Goal: Use online tool/utility: Utilize a website feature to perform a specific function

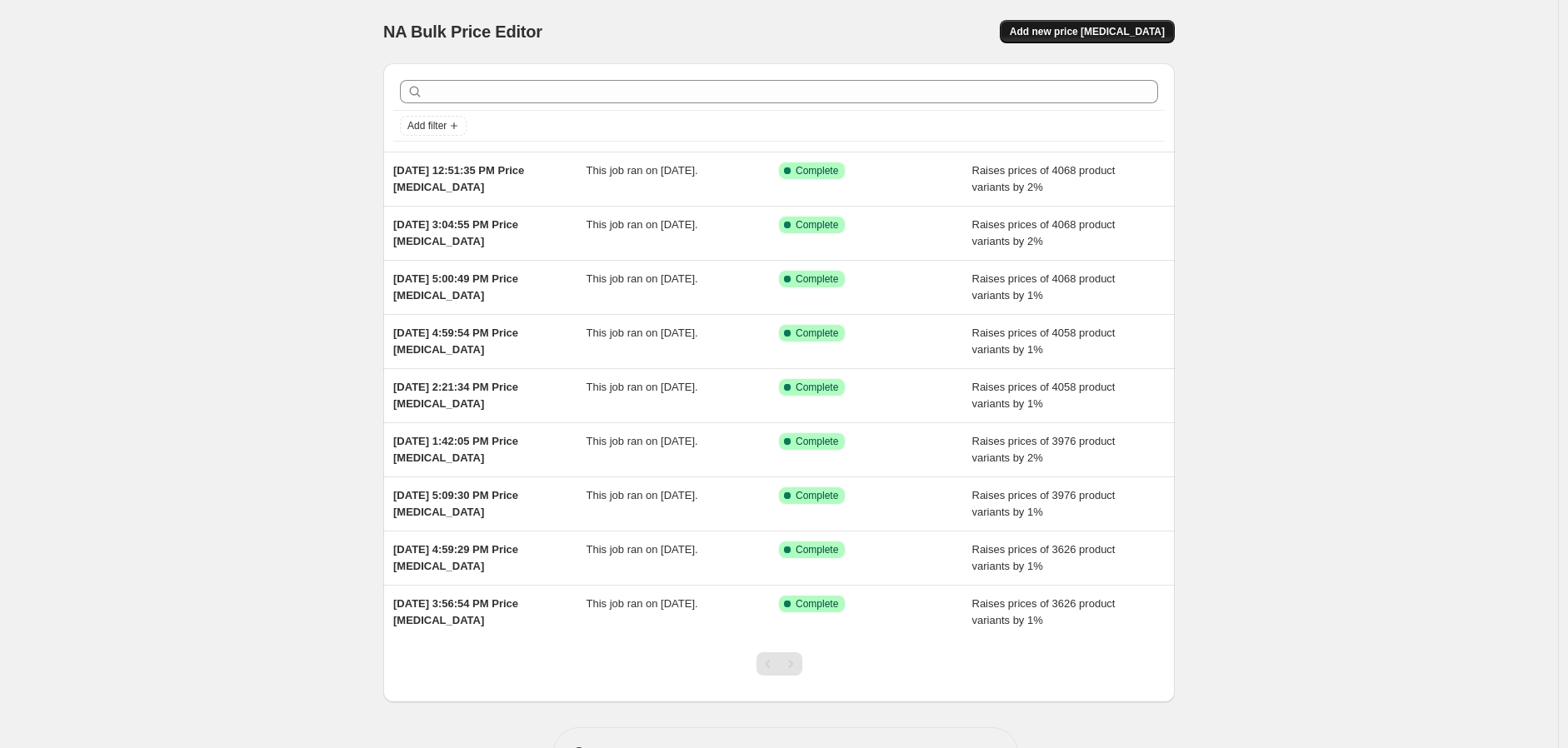
click at [1117, 38] on span "Add new price [MEDICAL_DATA]" at bounding box center [1086, 31] width 155 height 13
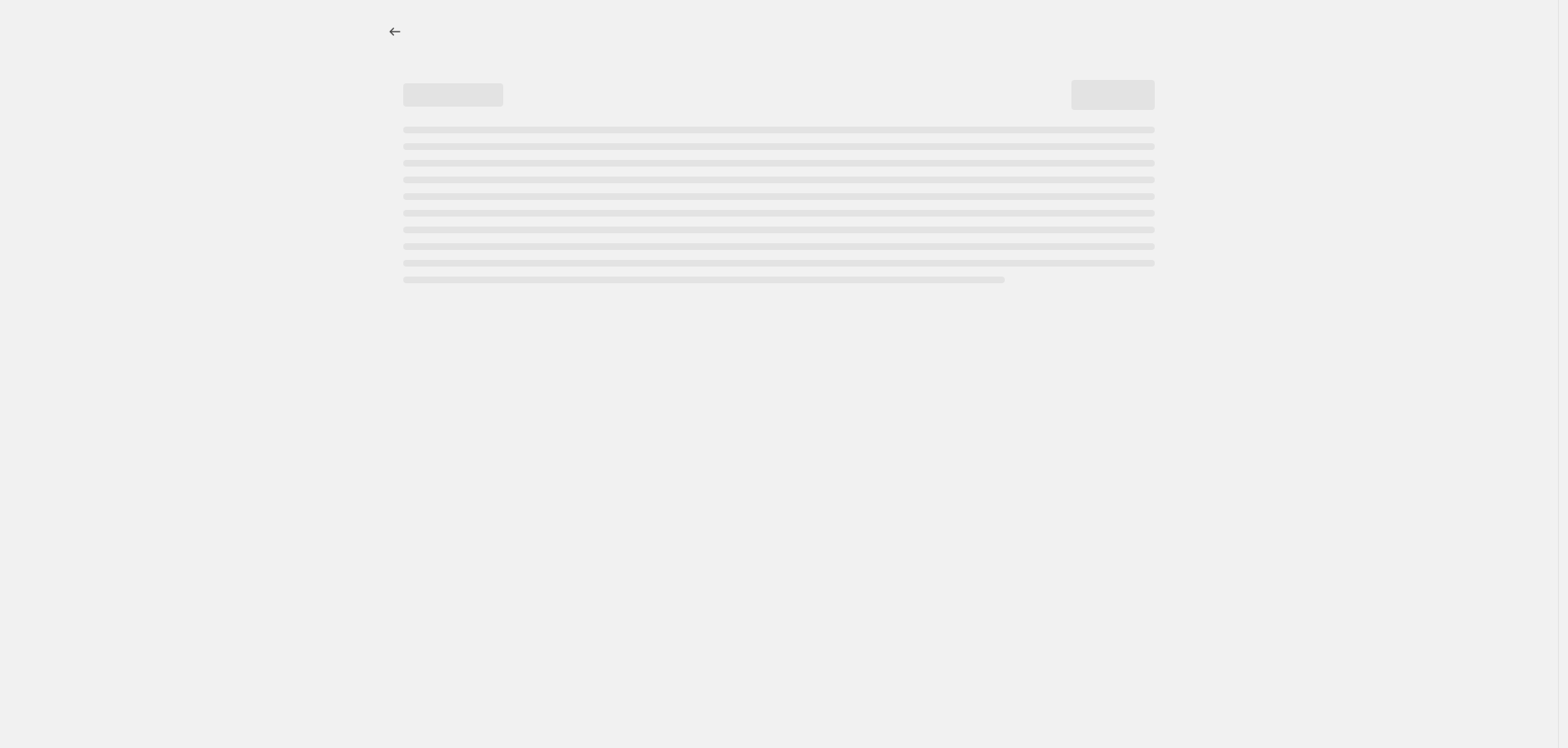
select select "percentage"
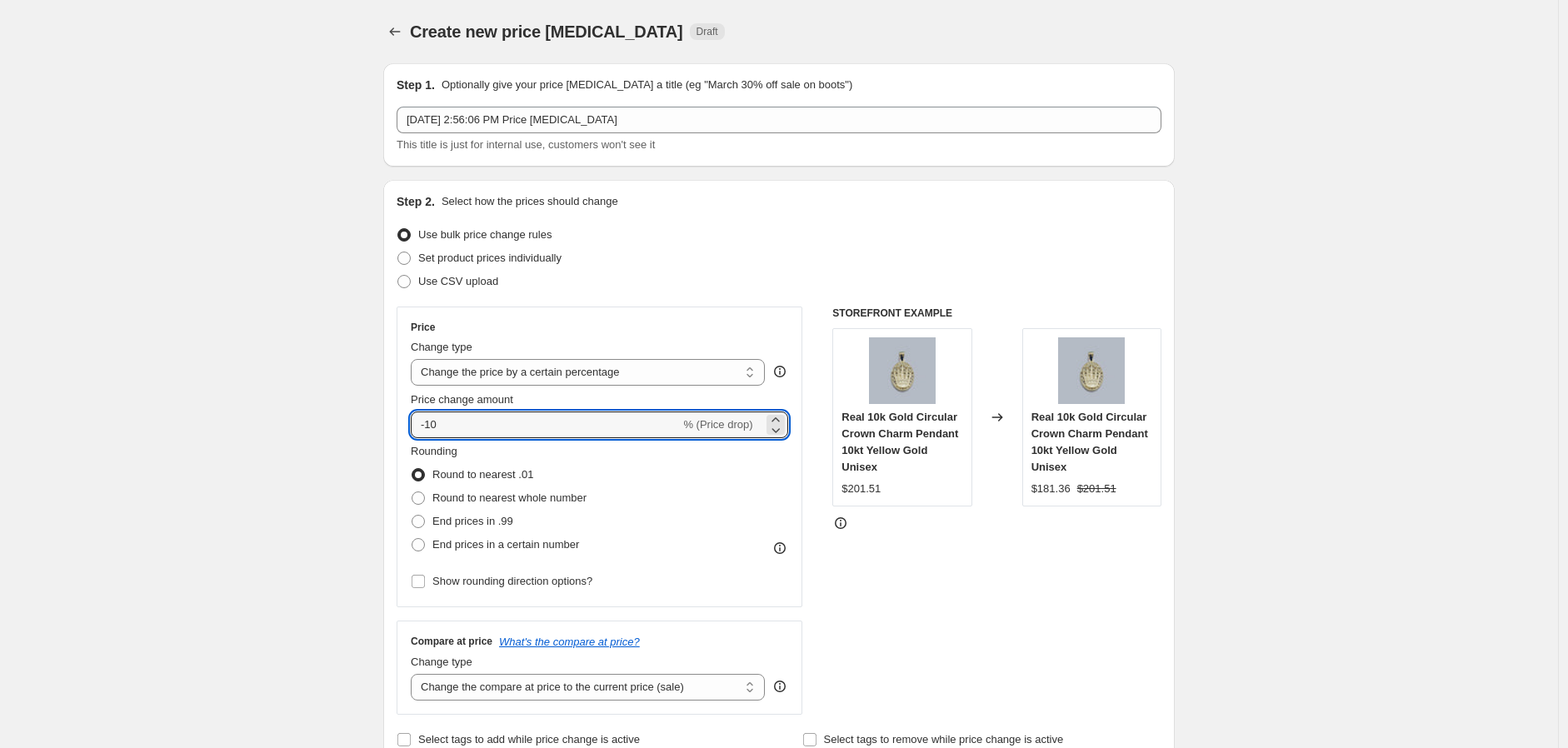
drag, startPoint x: 535, startPoint y: 424, endPoint x: 409, endPoint y: 416, distance: 126.3
click at [409, 416] on div "Price Change type Change the price to a certain amount Change the price by a ce…" at bounding box center [600, 457] width 406 height 300
type input "2"
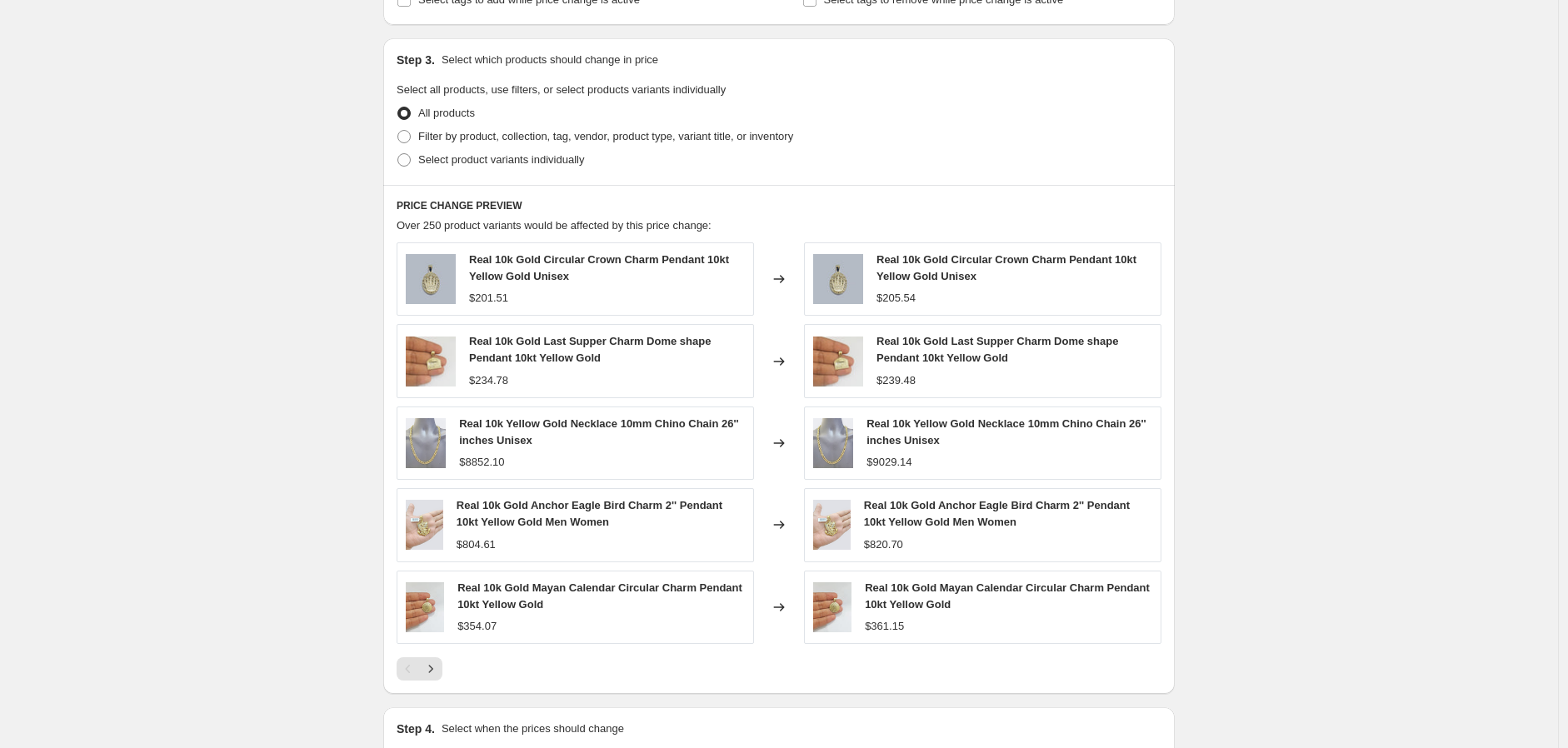
scroll to position [946, 0]
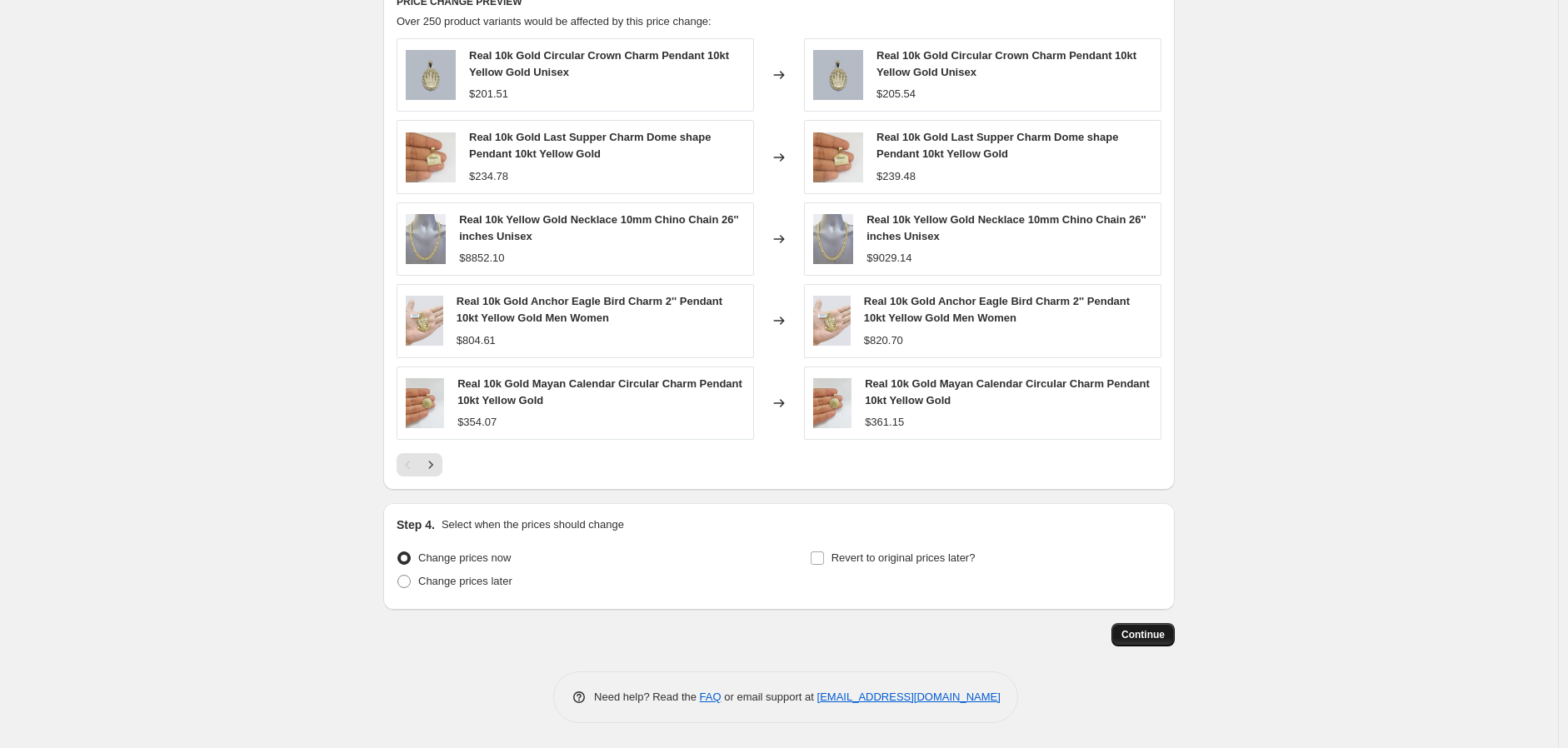
click at [1136, 634] on span "Continue" at bounding box center [1142, 635] width 43 height 13
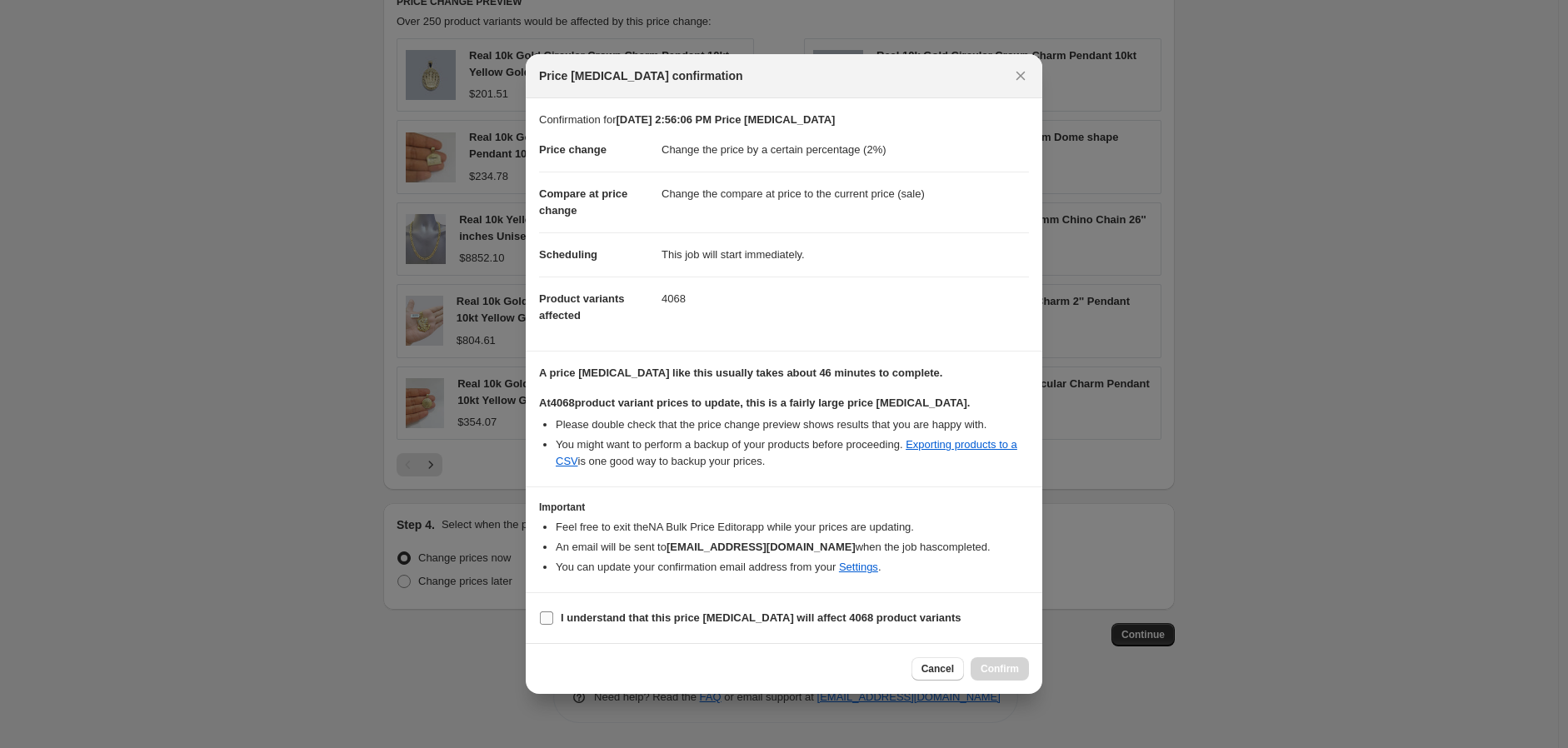
click at [544, 619] on input "I understand that this price [MEDICAL_DATA] will affect 4068 product variants" at bounding box center [546, 618] width 13 height 13
checkbox input "true"
click at [989, 662] on span "Confirm" at bounding box center [999, 668] width 38 height 13
